Goal: Use online tool/utility: Utilize a website feature to perform a specific function

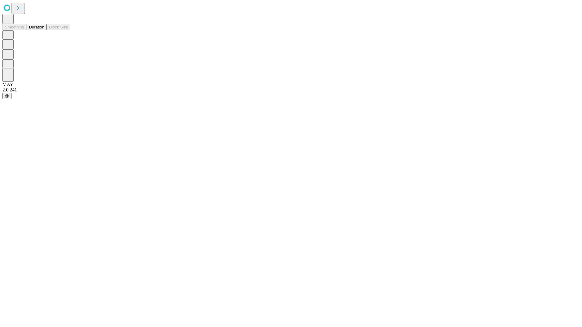
click at [44, 30] on button "Duration" at bounding box center [37, 27] width 20 height 6
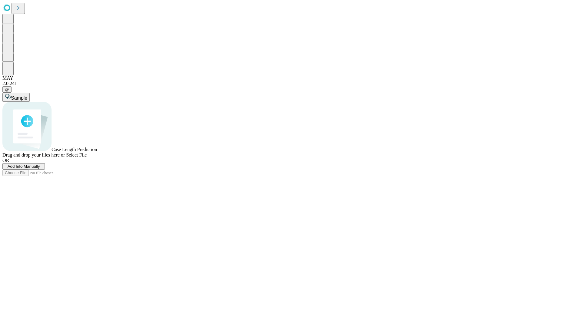
click at [87, 158] on span "Select File" at bounding box center [76, 154] width 21 height 5
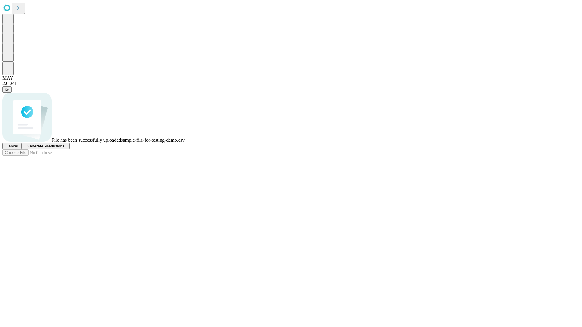
click at [64, 148] on span "Generate Predictions" at bounding box center [45, 146] width 38 height 5
